Goal: Task Accomplishment & Management: Manage account settings

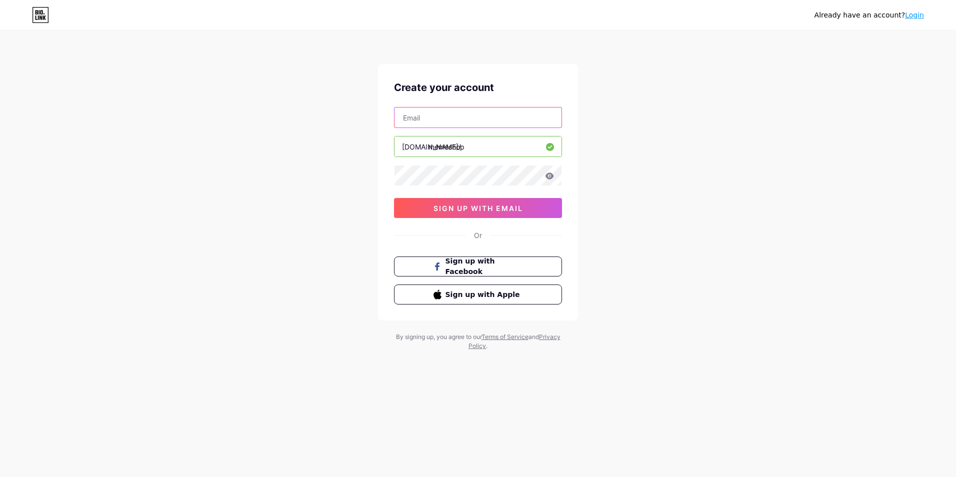
click at [434, 119] on input "text" at bounding box center [478, 118] width 167 height 20
paste input "[EMAIL_ADDRESS][DOMAIN_NAME]"
type input "[EMAIL_ADDRESS][DOMAIN_NAME]"
click at [381, 176] on div "Create your account [EMAIL_ADDRESS][DOMAIN_NAME] [DOMAIN_NAME]/ memeshop 03AFcW…" at bounding box center [478, 192] width 200 height 257
click at [466, 208] on span "sign up with email" at bounding box center [479, 208] width 90 height 9
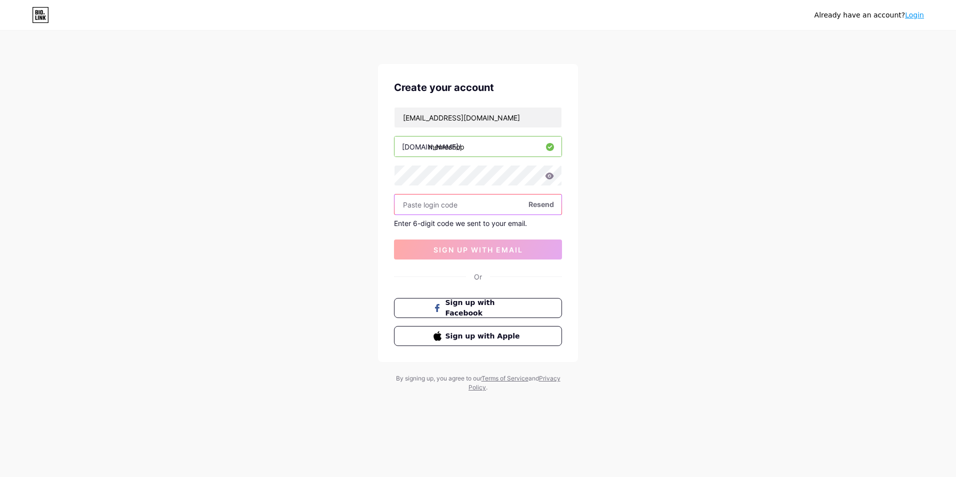
click at [457, 204] on input "text" at bounding box center [478, 205] width 167 height 20
type input "871902"
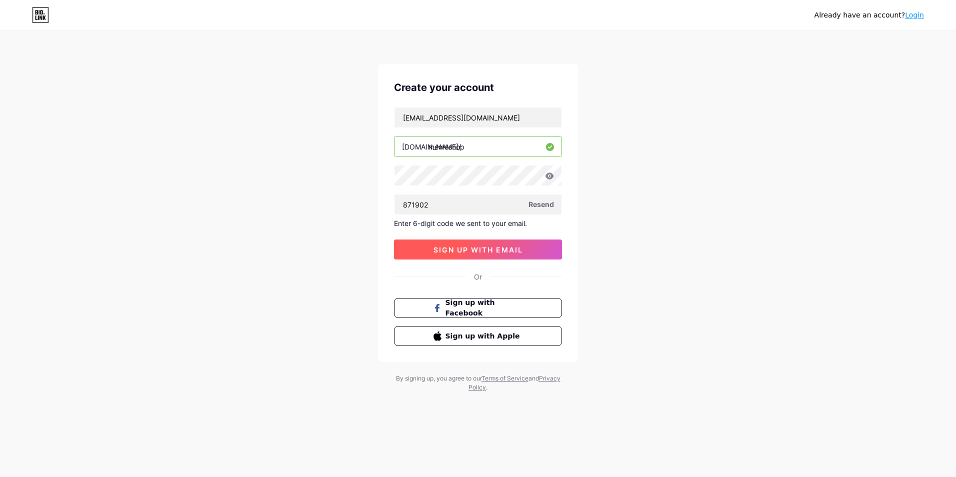
click at [485, 243] on button "sign up with email" at bounding box center [478, 250] width 168 height 20
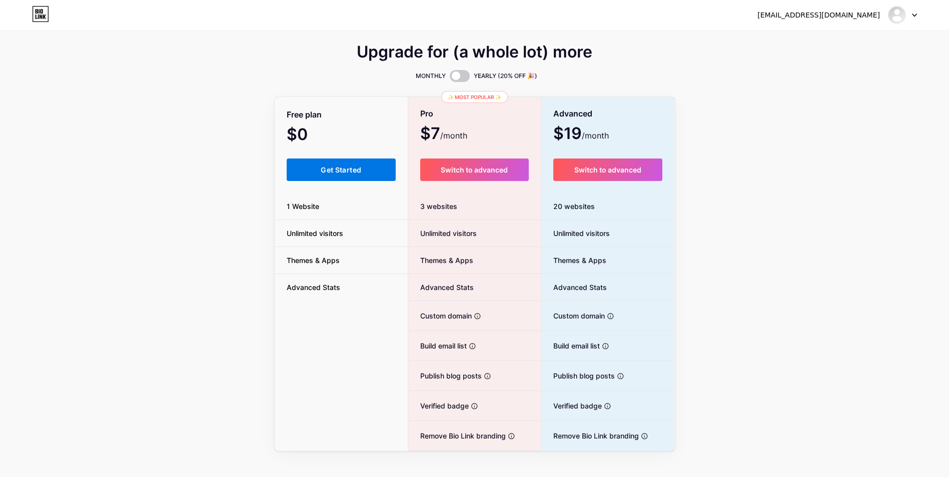
click at [362, 173] on button "Get Started" at bounding box center [342, 170] width 110 height 23
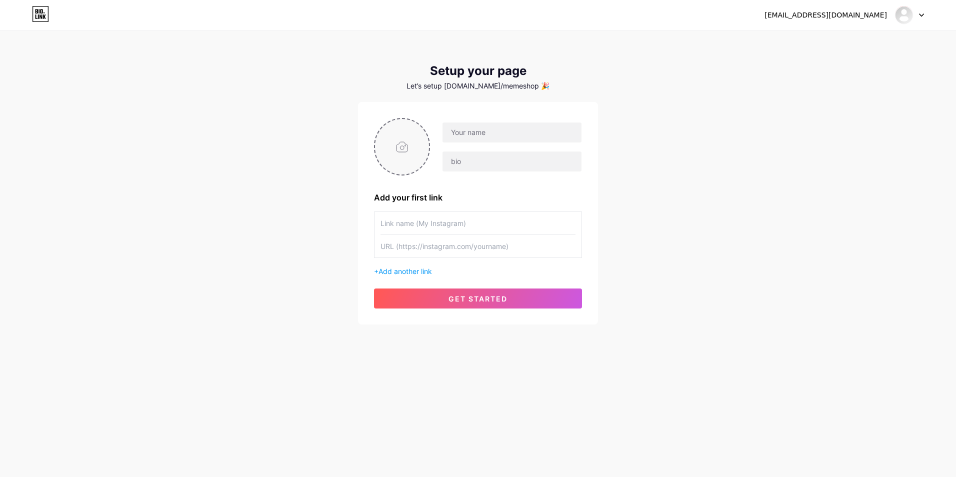
click at [400, 128] on input "file" at bounding box center [402, 147] width 54 height 56
type input "C:\fakepath\13.png"
click at [438, 224] on input "text" at bounding box center [478, 223] width 195 height 23
click at [398, 224] on input "Get Support" at bounding box center [478, 223] width 195 height 23
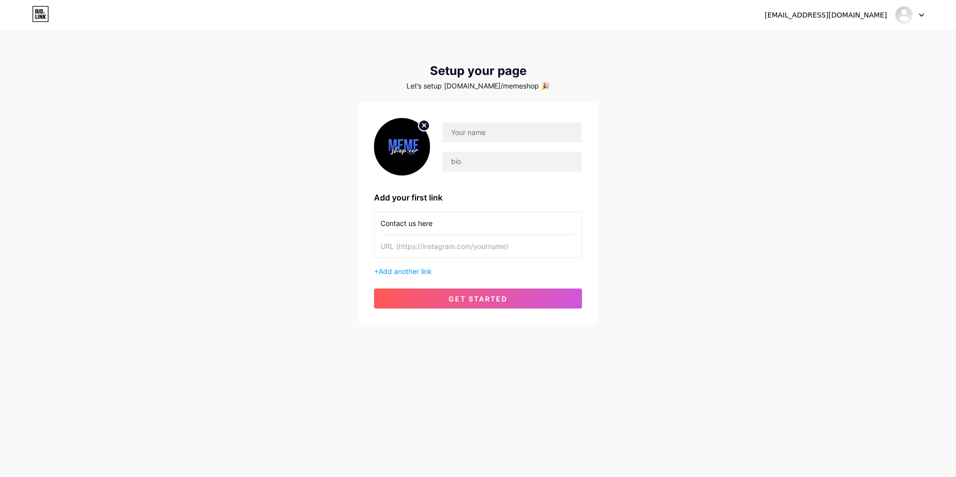
type input "Contact us here"
click at [409, 237] on input "text" at bounding box center [478, 246] width 195 height 23
paste input "[URL][DOMAIN_NAME]"
type input "[URL][DOMAIN_NAME]"
click at [468, 137] on input "text" at bounding box center [512, 133] width 139 height 20
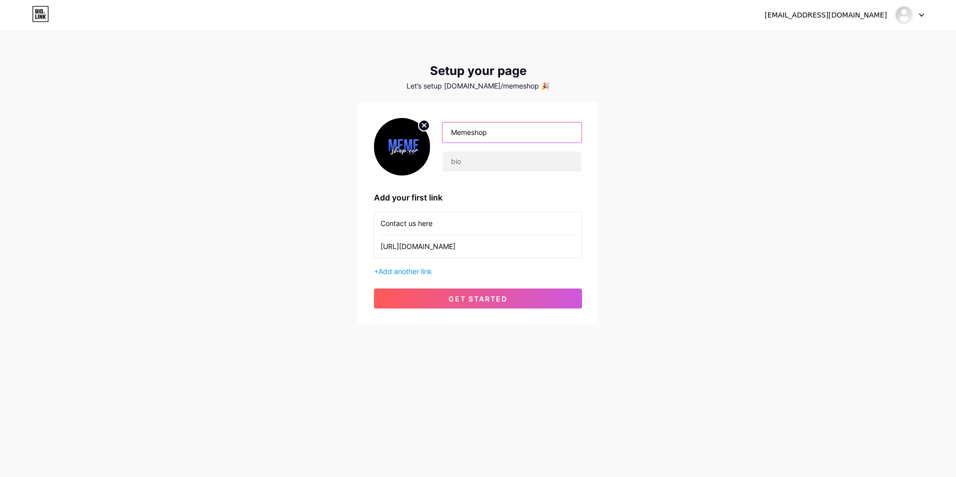
type input "Memeshop"
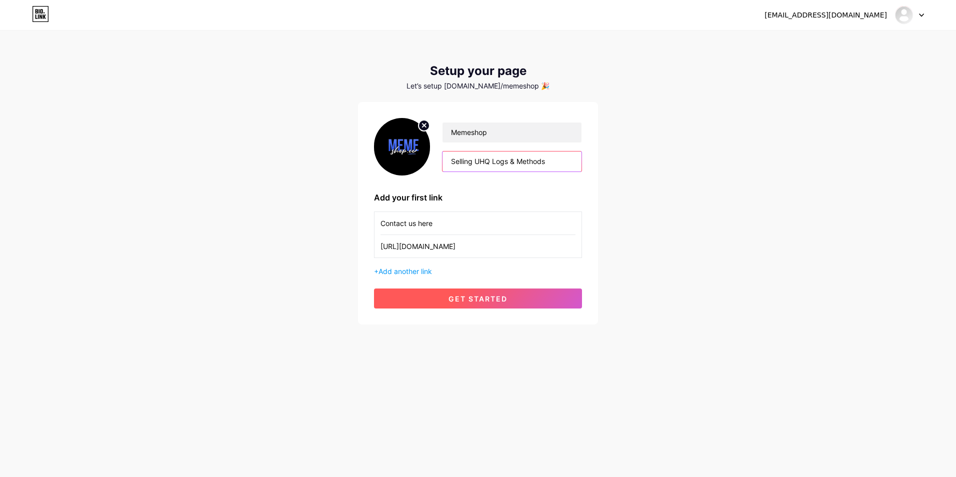
type input "Selling UHQ Logs & Methods"
click at [501, 295] on span "get started" at bounding box center [478, 299] width 59 height 9
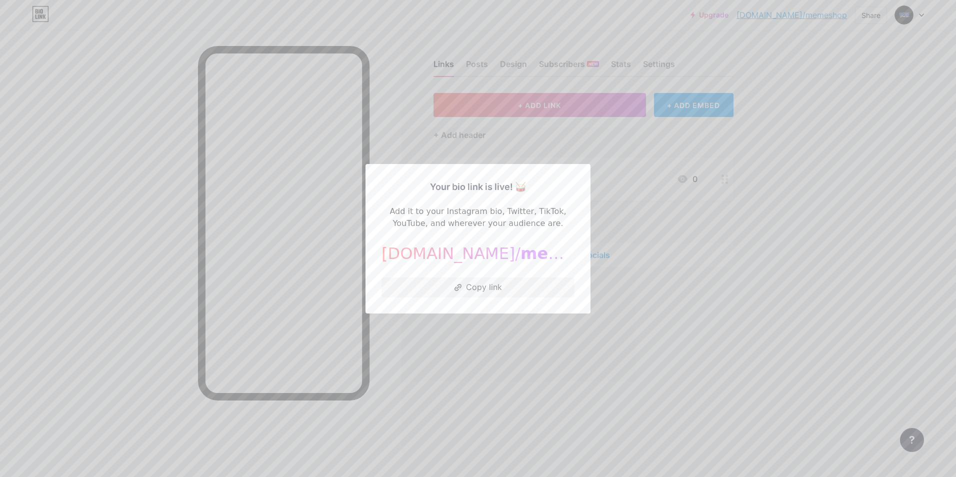
click at [499, 334] on div at bounding box center [478, 238] width 956 height 477
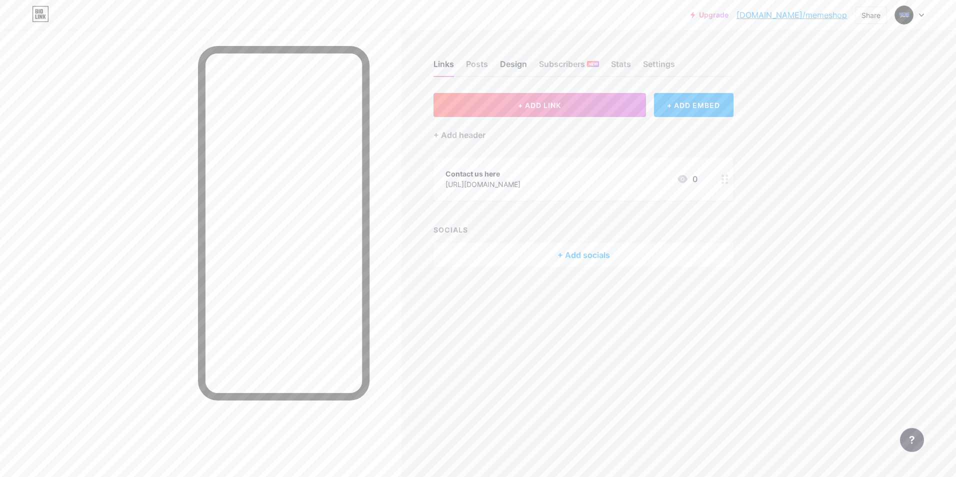
click at [522, 64] on div "Design" at bounding box center [513, 67] width 27 height 18
click at [521, 179] on div "[URL][DOMAIN_NAME]" at bounding box center [483, 184] width 75 height 11
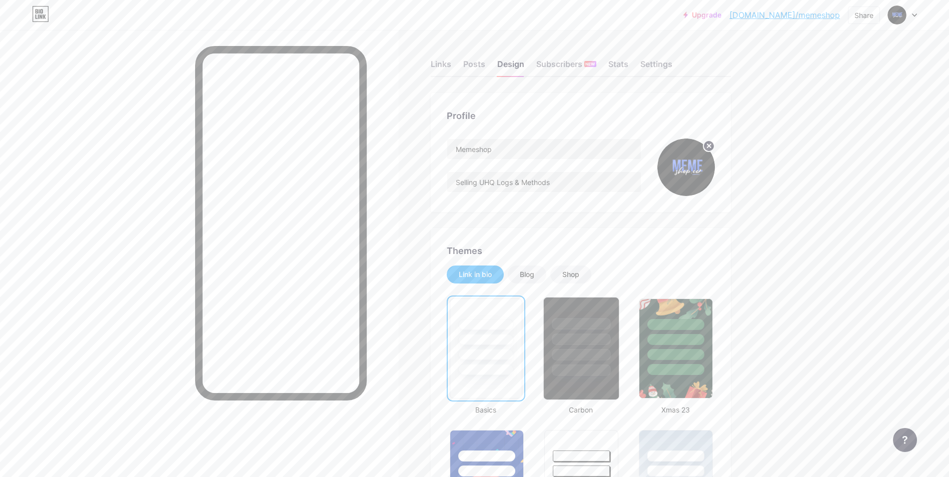
click at [597, 340] on div at bounding box center [581, 340] width 59 height 12
click at [436, 60] on div "Links" at bounding box center [441, 67] width 21 height 18
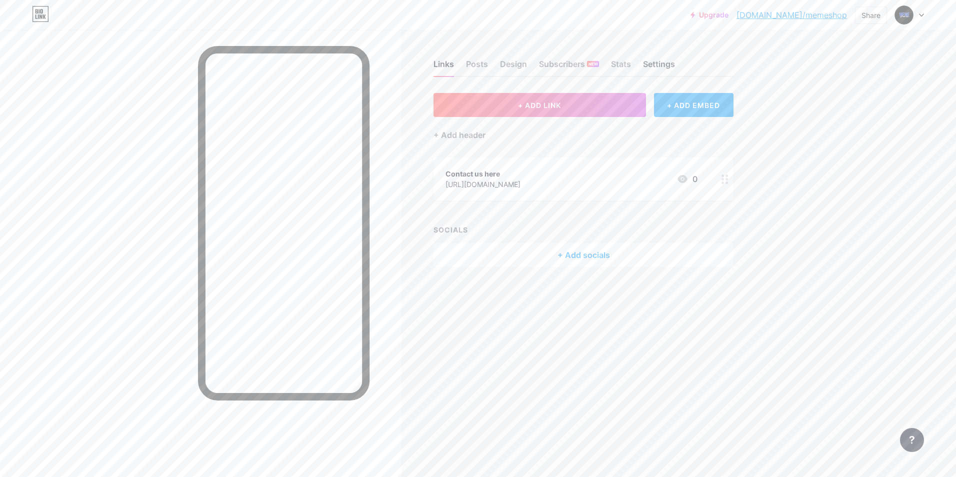
click at [657, 65] on div "Settings" at bounding box center [659, 67] width 32 height 18
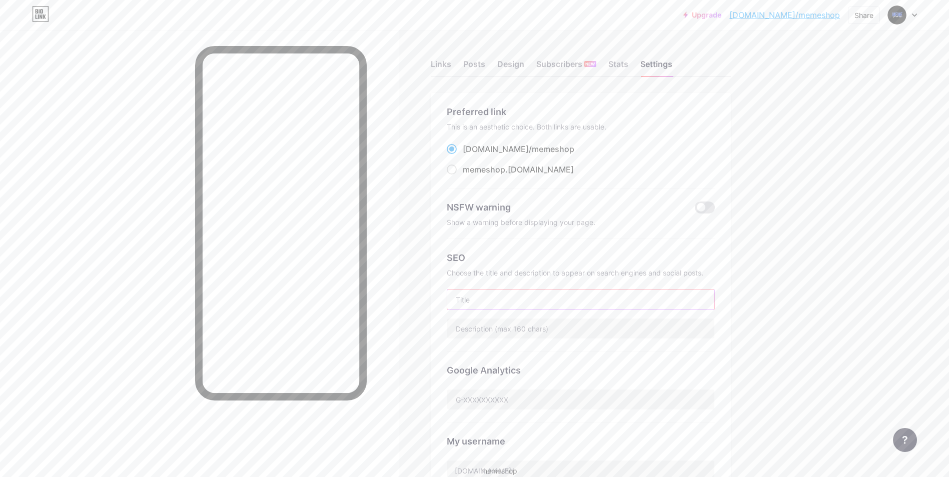
click at [499, 303] on input "text" at bounding box center [580, 300] width 267 height 20
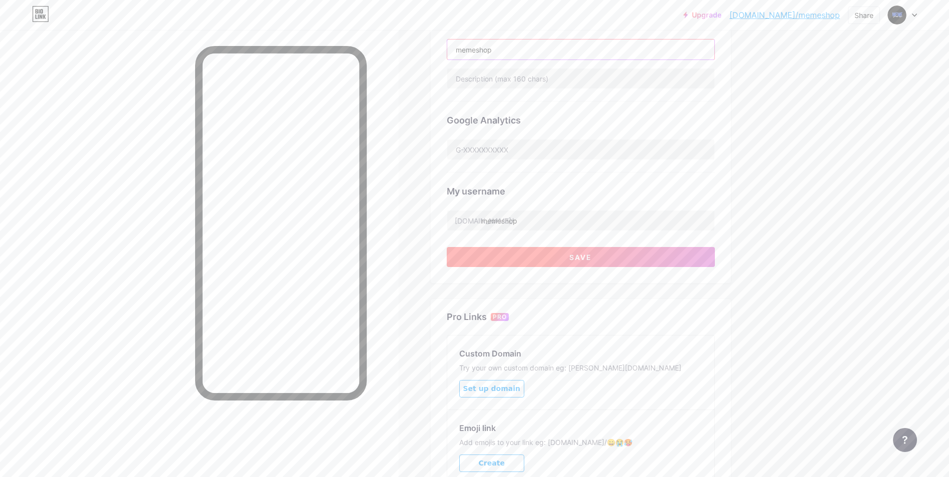
type input "memeshop"
click at [547, 261] on button "Save" at bounding box center [581, 257] width 268 height 20
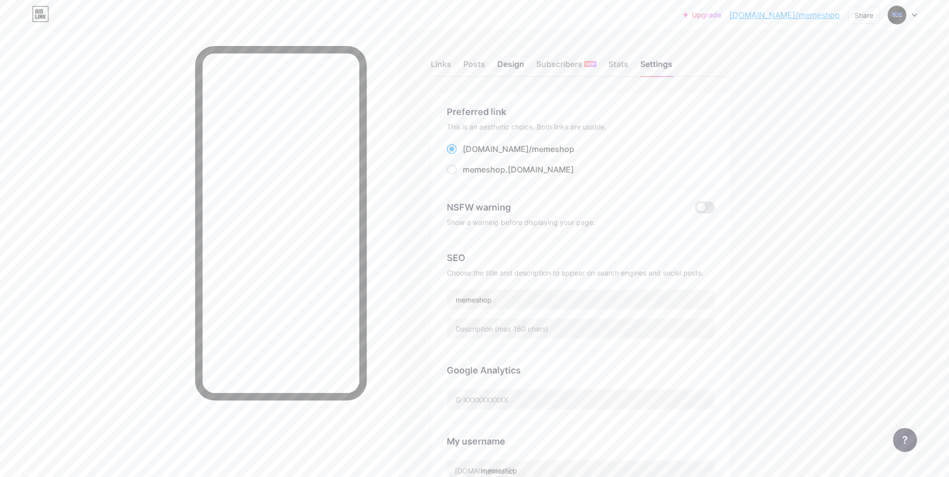
click at [524, 64] on div "Design" at bounding box center [510, 67] width 27 height 18
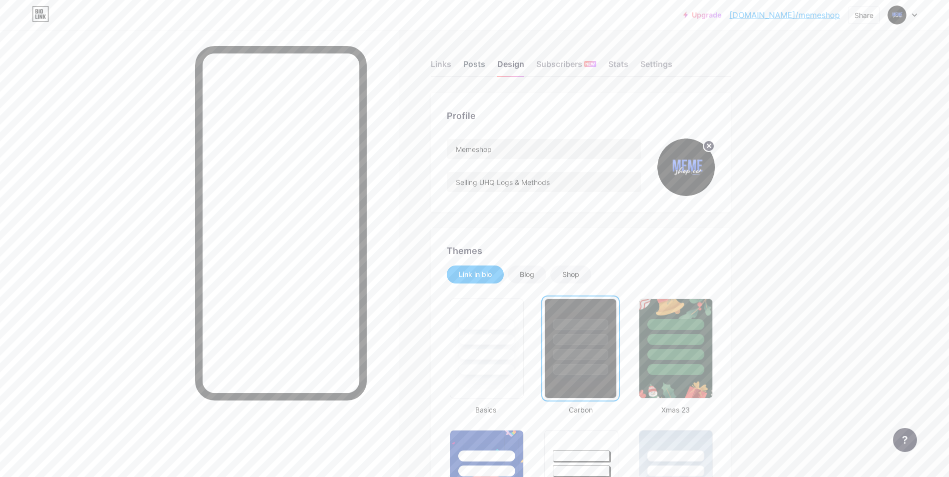
click at [482, 65] on div "Posts" at bounding box center [474, 67] width 22 height 18
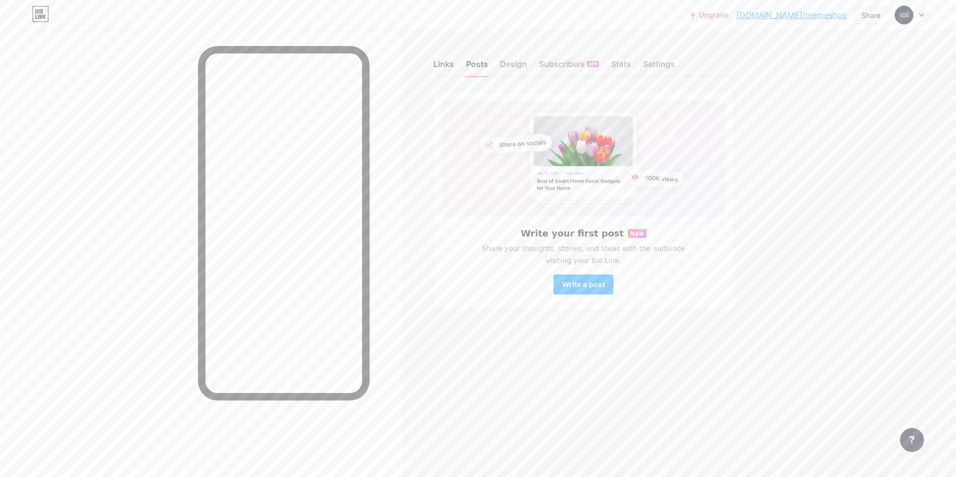
click at [446, 67] on div "Links" at bounding box center [444, 67] width 21 height 18
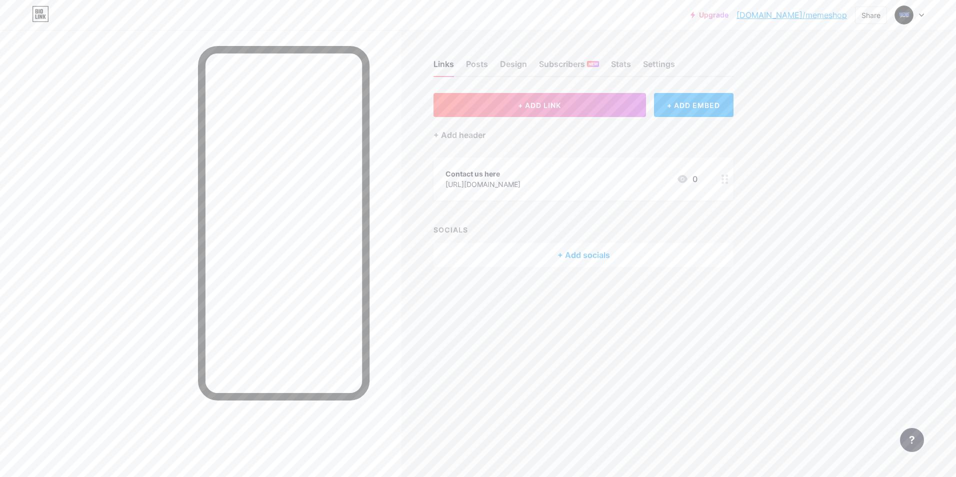
click at [521, 180] on div "[URL][DOMAIN_NAME]" at bounding box center [483, 184] width 75 height 11
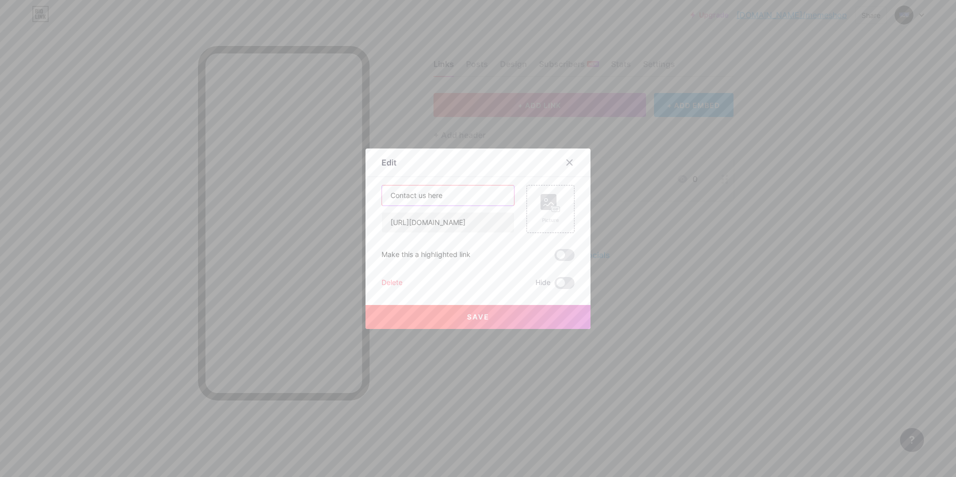
click at [463, 203] on input "Contact us here" at bounding box center [448, 196] width 132 height 20
type input "Contact us here"
click at [564, 253] on span at bounding box center [565, 255] width 20 height 12
click at [555, 258] on input "checkbox" at bounding box center [555, 258] width 0 height 0
click at [499, 317] on button "Save" at bounding box center [478, 317] width 225 height 24
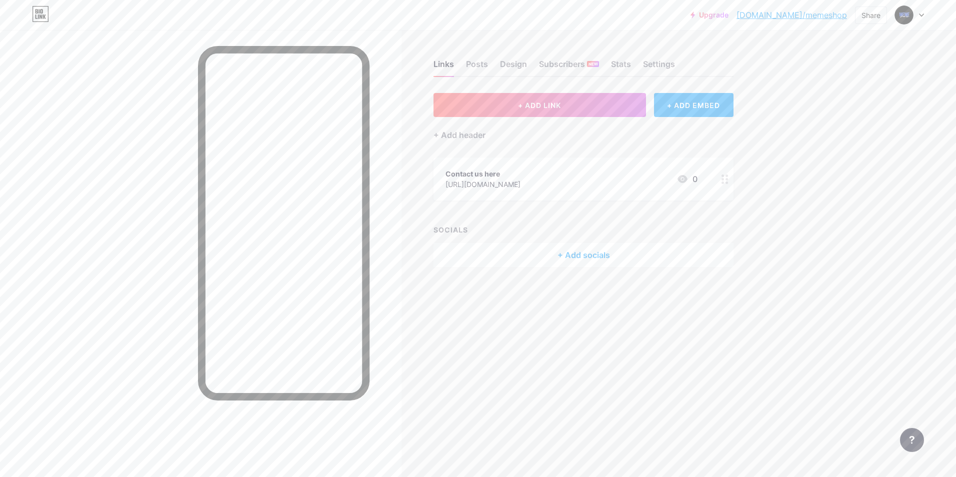
click at [662, 186] on div "Contact us here [URL][DOMAIN_NAME] 0" at bounding box center [572, 179] width 252 height 23
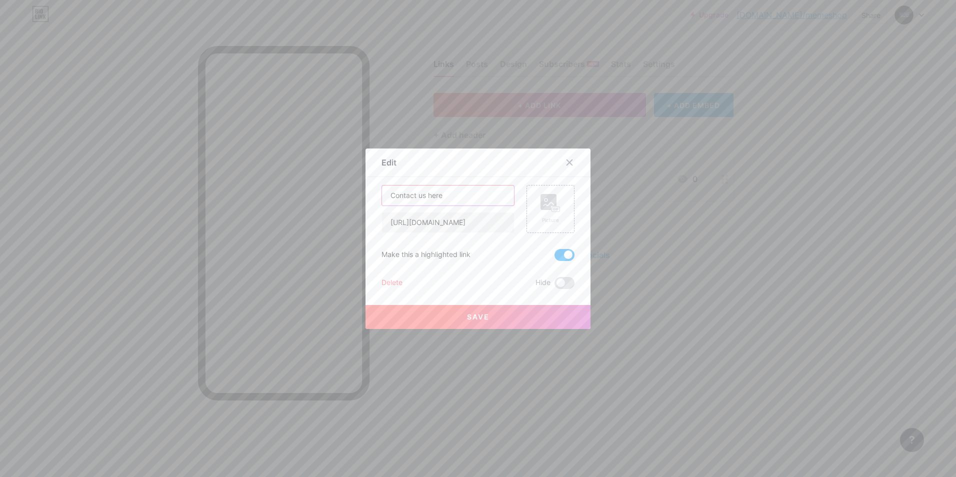
click at [464, 205] on input "Contact us here" at bounding box center [448, 196] width 132 height 20
paste input "[URL][DOMAIN_NAME]"
drag, startPoint x: 439, startPoint y: 198, endPoint x: 474, endPoint y: 206, distance: 36.0
click at [474, 206] on div "Contact us here or search [URL][DOMAIN_NAME] [URL][DOMAIN_NAME]" at bounding box center [448, 209] width 133 height 48
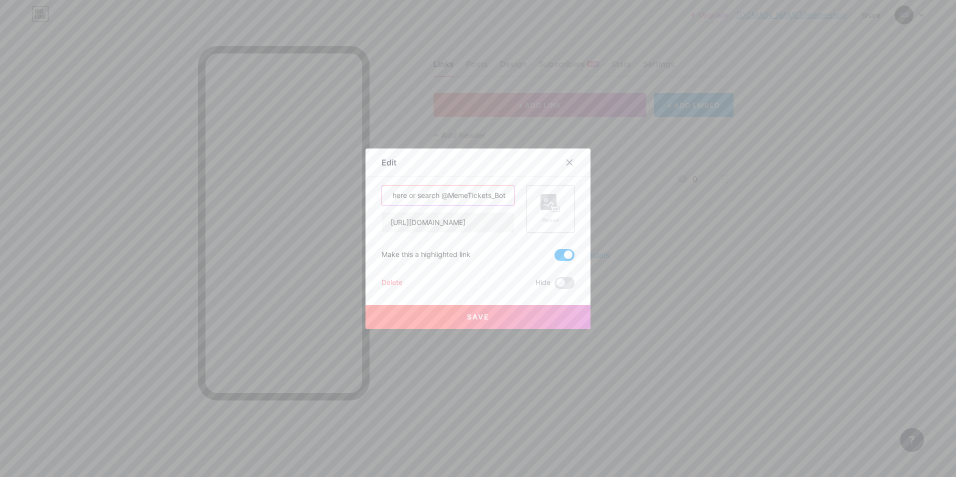
drag, startPoint x: 498, startPoint y: 195, endPoint x: 541, endPoint y: 200, distance: 43.3
click at [541, 200] on div "Contact us here or search @MemeTickets_Bot [URL][DOMAIN_NAME] Picture" at bounding box center [478, 209] width 193 height 48
click at [503, 198] on input "Contact us here or search @MemeTickets_Bot" at bounding box center [448, 196] width 132 height 20
type input "Contact us here or search @MemeTickets_Bot on telegram"
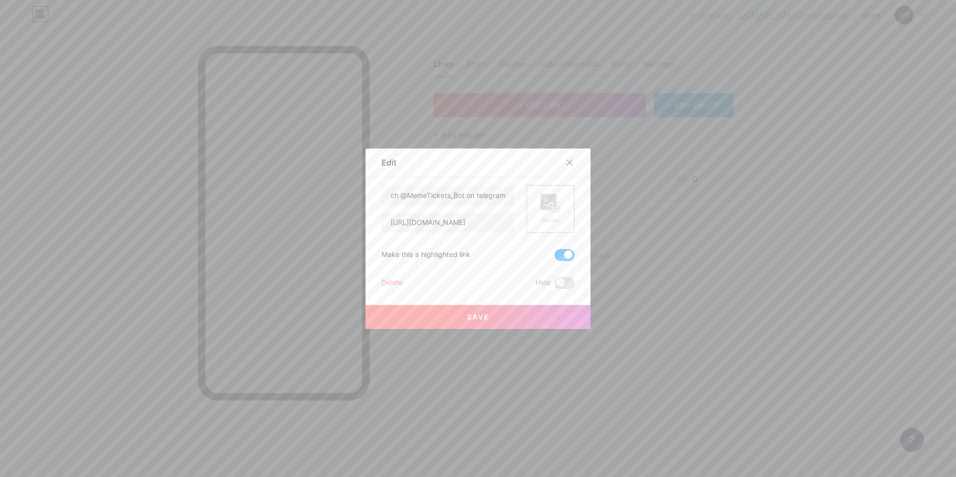
click at [471, 323] on button "Save" at bounding box center [478, 317] width 225 height 24
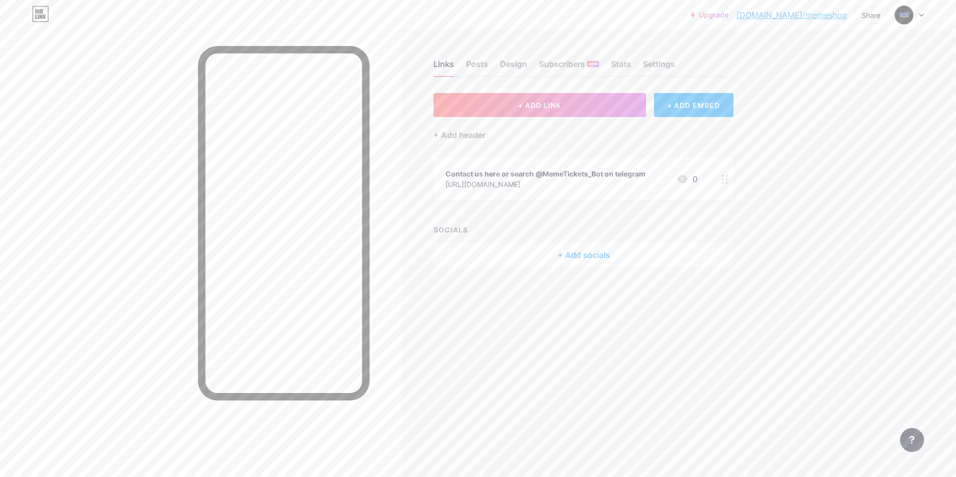
click at [824, 15] on link "[DOMAIN_NAME]/memeshop" at bounding box center [792, 15] width 111 height 12
click at [530, 179] on div "[URL][DOMAIN_NAME]" at bounding box center [546, 184] width 200 height 11
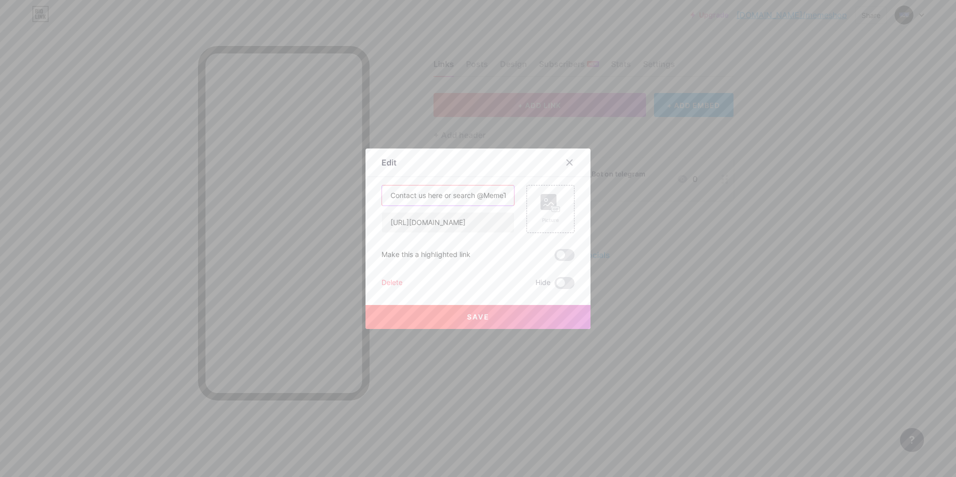
click at [414, 195] on input "Contact us here or search @MemeTickets_Bot on telegram" at bounding box center [448, 196] width 132 height 20
click at [388, 195] on input "Contact us here or search @MemeTickets_Bot on telegram" at bounding box center [448, 196] width 132 height 20
drag, startPoint x: 479, startPoint y: 196, endPoint x: 497, endPoint y: 196, distance: 18.0
click at [497, 196] on input "Click To Contact us here or search @MemeTickets_Bot on telegram" at bounding box center [448, 196] width 132 height 20
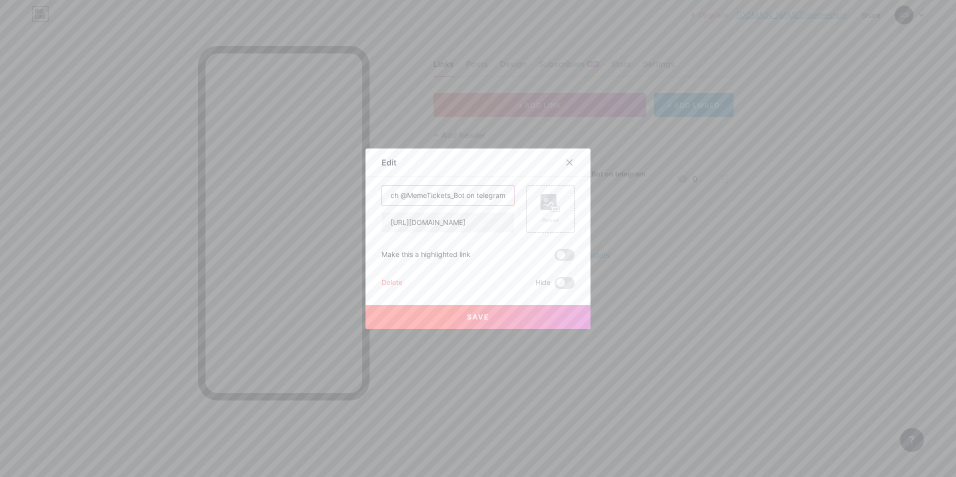
type input "Click To Contact us here or search @MemeTickets_Bot on telegram"
click at [486, 318] on button "Save" at bounding box center [478, 317] width 225 height 24
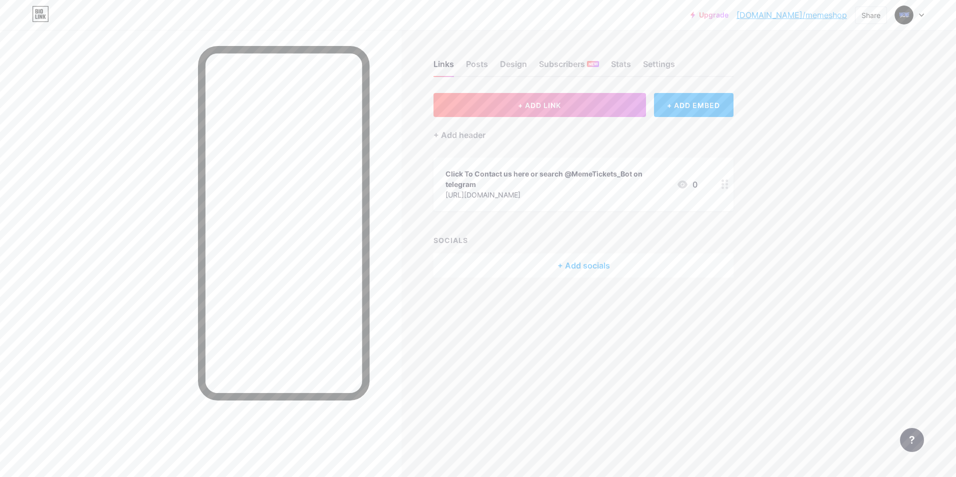
click at [483, 181] on div "Click To Contact us here or search @MemeTickets_Bot on telegram" at bounding box center [557, 179] width 223 height 21
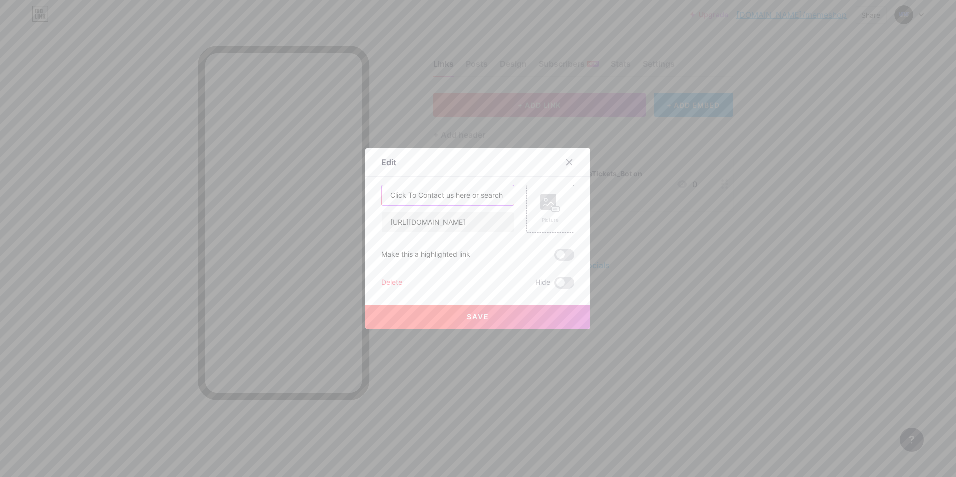
drag, startPoint x: 384, startPoint y: 195, endPoint x: 416, endPoint y: 192, distance: 31.7
click at [416, 192] on input "Click To Contact us here or search @MemeTickets_Bot on telegram" at bounding box center [448, 196] width 132 height 20
drag, startPoint x: 446, startPoint y: 195, endPoint x: 527, endPoint y: 196, distance: 81.0
click at [527, 196] on div "Contact us here or search @MemeTickets_Bot on telegram [URL][DOMAIN_NAME] Pictu…" at bounding box center [478, 209] width 193 height 48
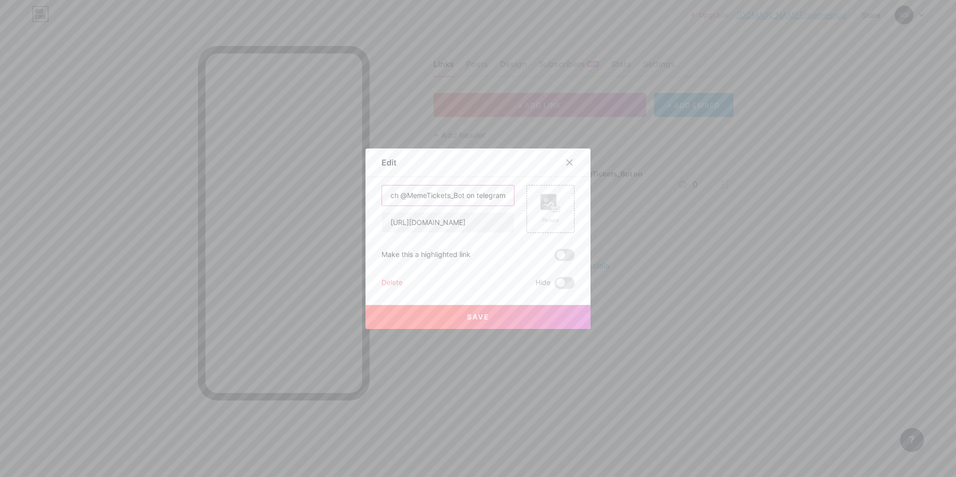
type input "Contact us here or search @MemeTickets_Bot on telegram"
click at [473, 326] on button "Save" at bounding box center [478, 317] width 225 height 24
